Goal: Task Accomplishment & Management: Complete application form

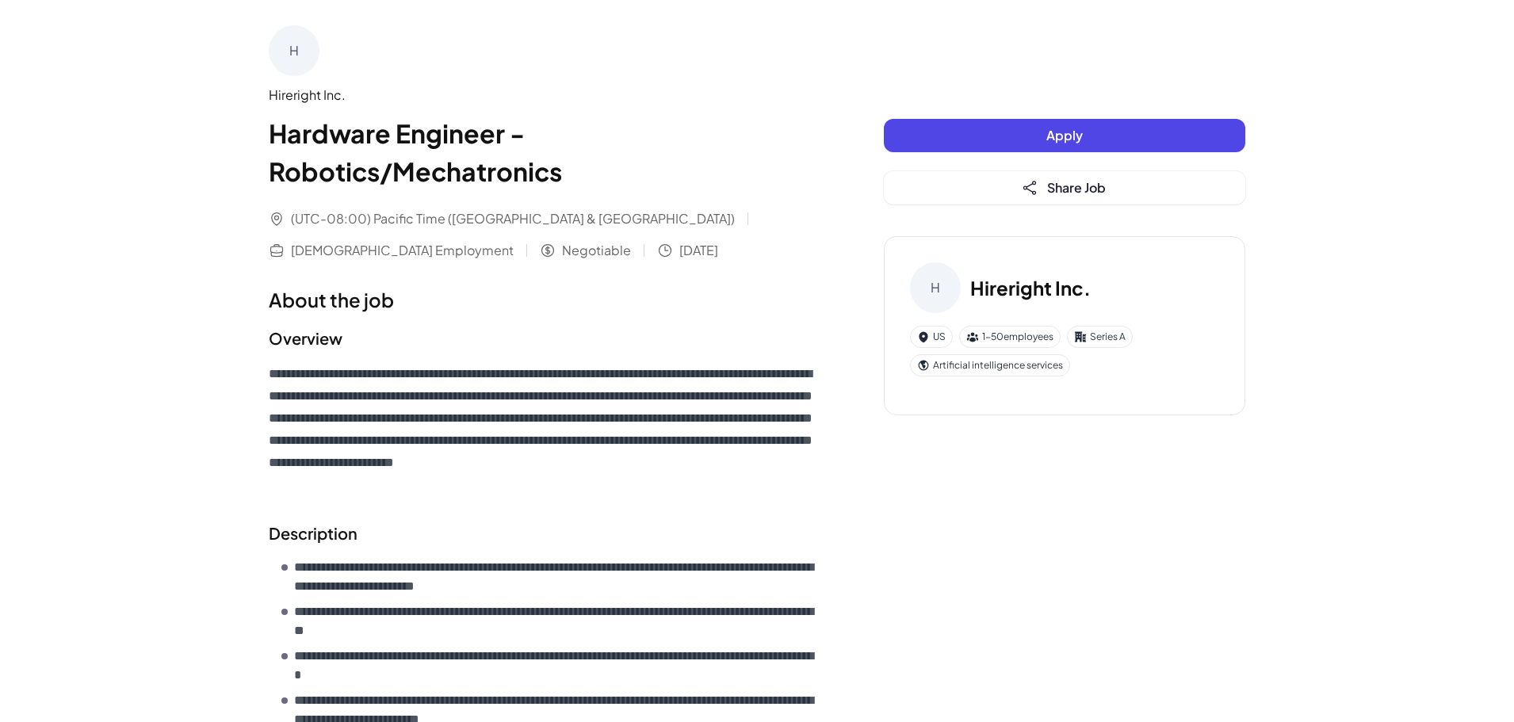
click at [1083, 135] on button "Apply" at bounding box center [1064, 135] width 361 height 33
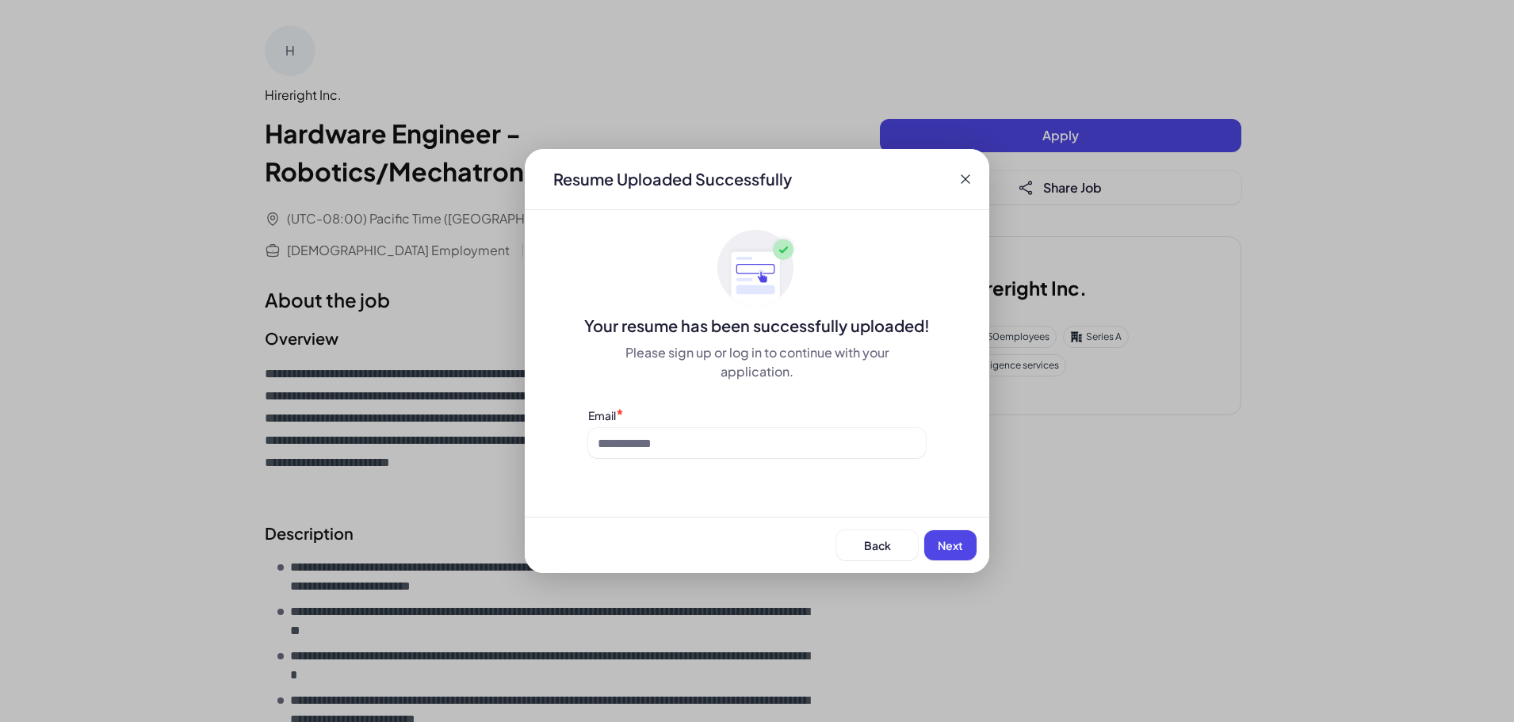
click at [959, 541] on span "Next" at bounding box center [950, 545] width 25 height 14
click at [820, 438] on input at bounding box center [757, 443] width 338 height 30
type input "**********"
click at [966, 547] on button "Next" at bounding box center [950, 545] width 52 height 30
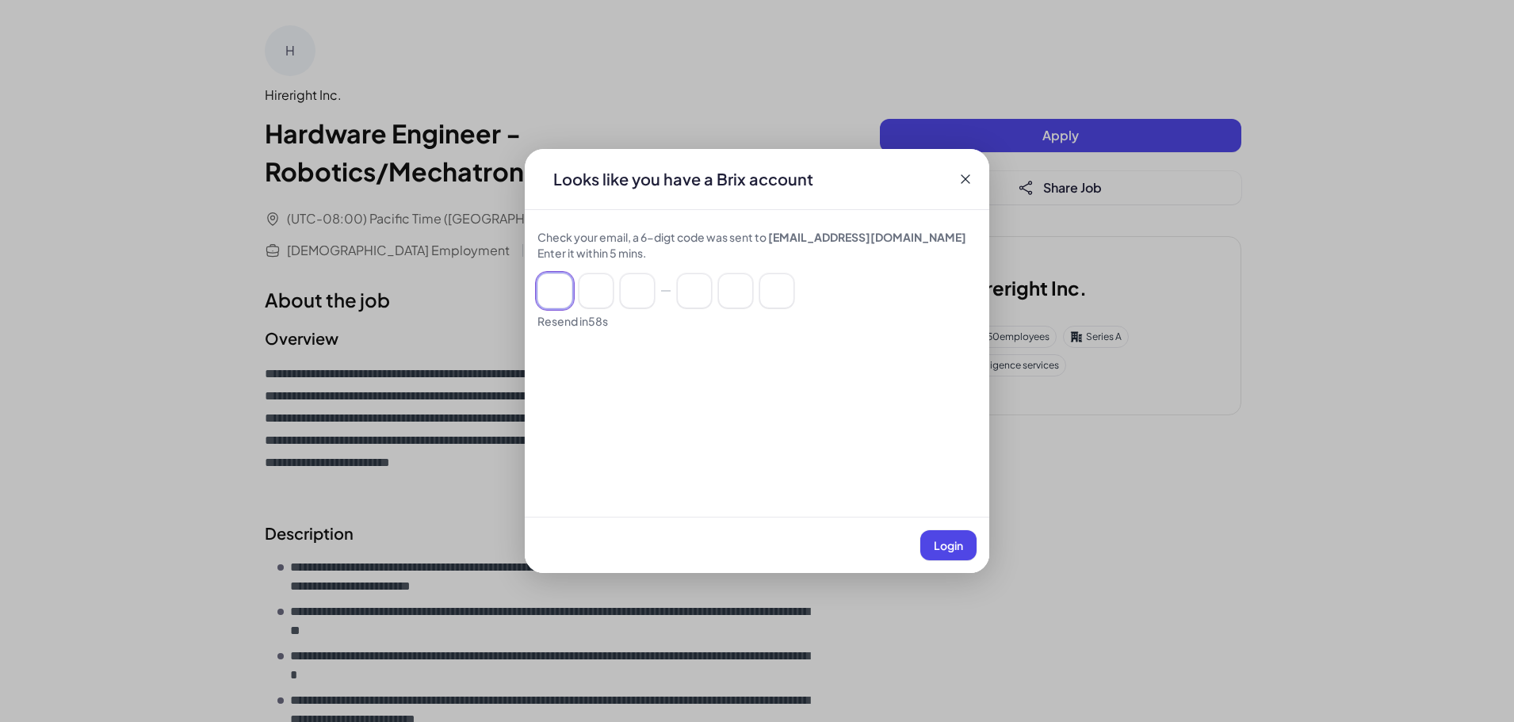
click at [546, 285] on input at bounding box center [554, 290] width 35 height 35
type input "*"
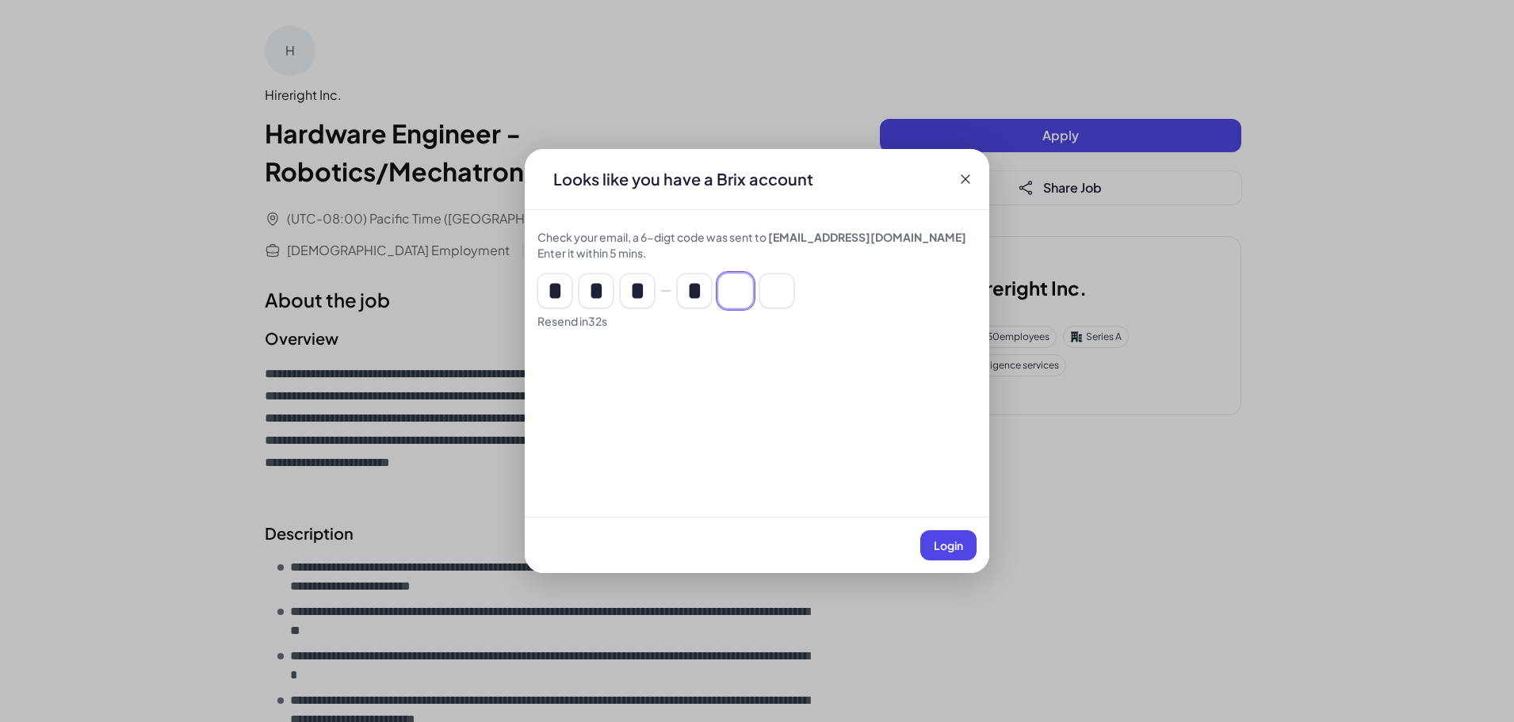
type input "*"
click at [948, 556] on button "Login" at bounding box center [948, 545] width 56 height 30
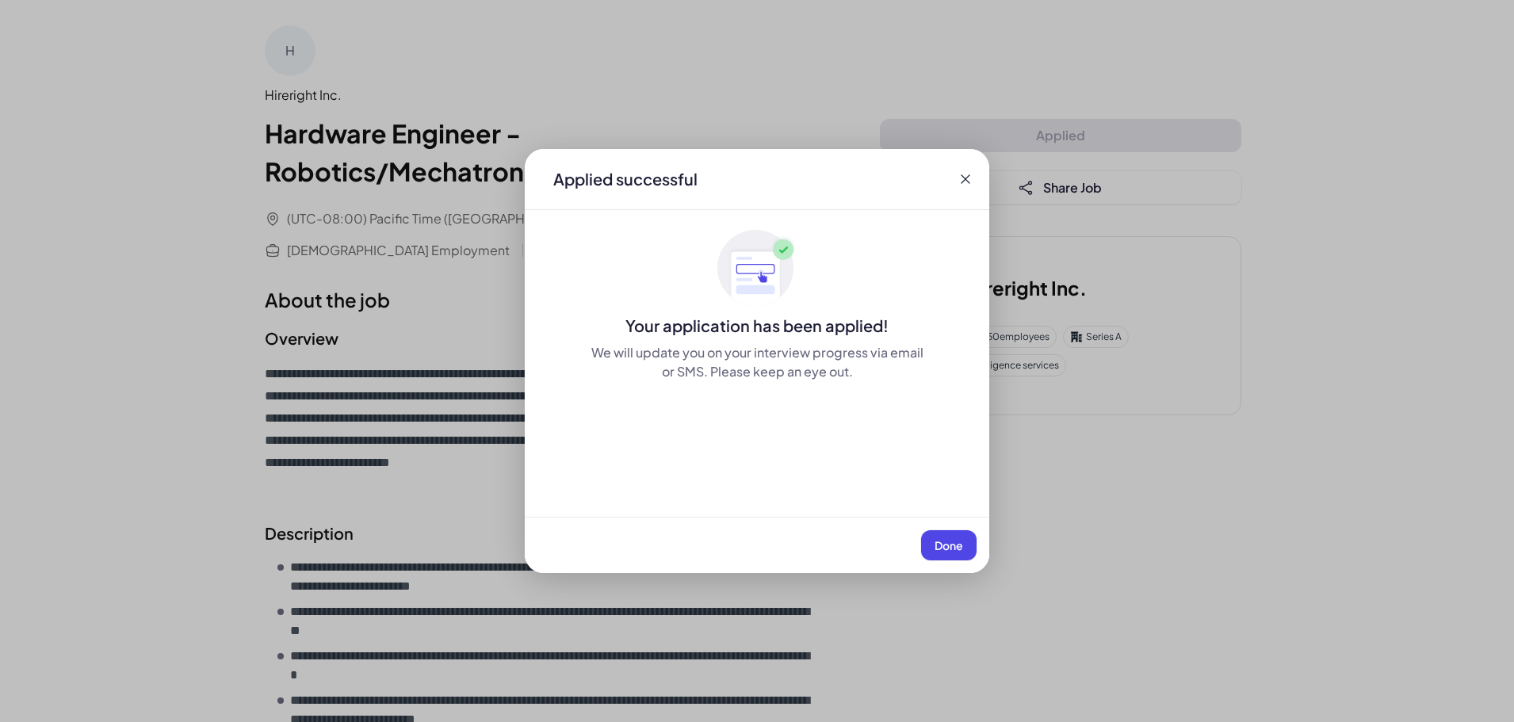
click at [948, 556] on button "Done" at bounding box center [948, 545] width 55 height 30
